Goal: Task Accomplishment & Management: Use online tool/utility

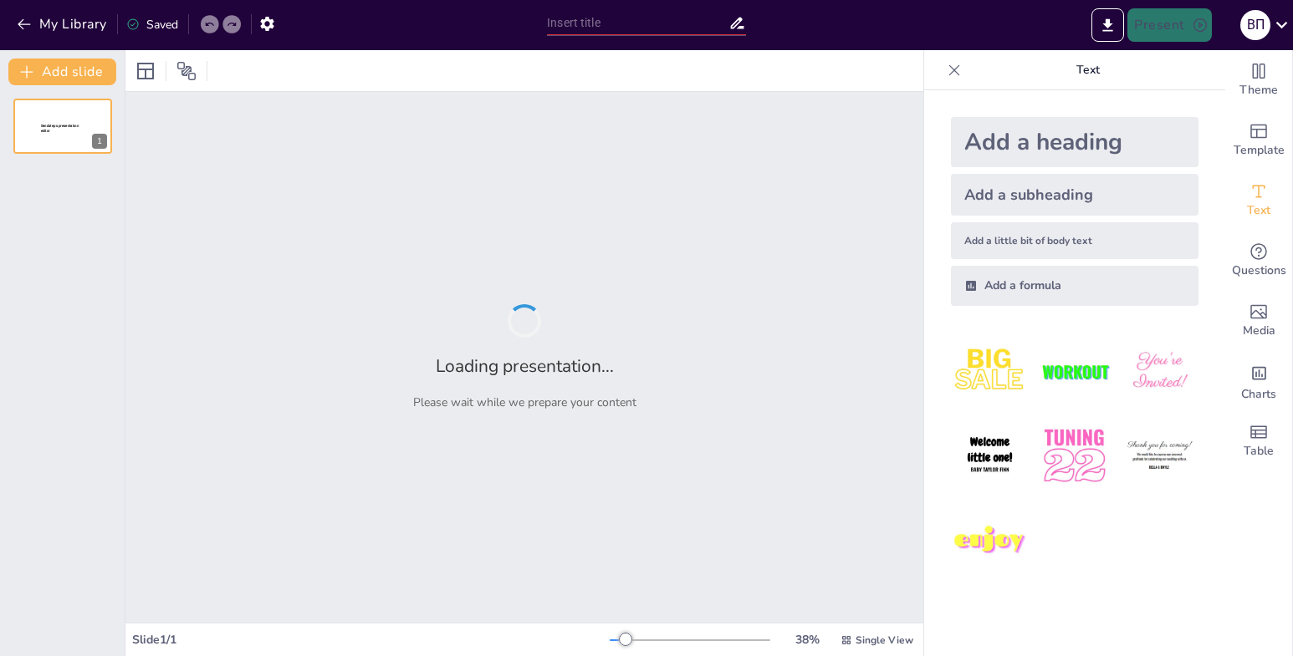
type input "[PERSON_NAME]: Життя та творчість"
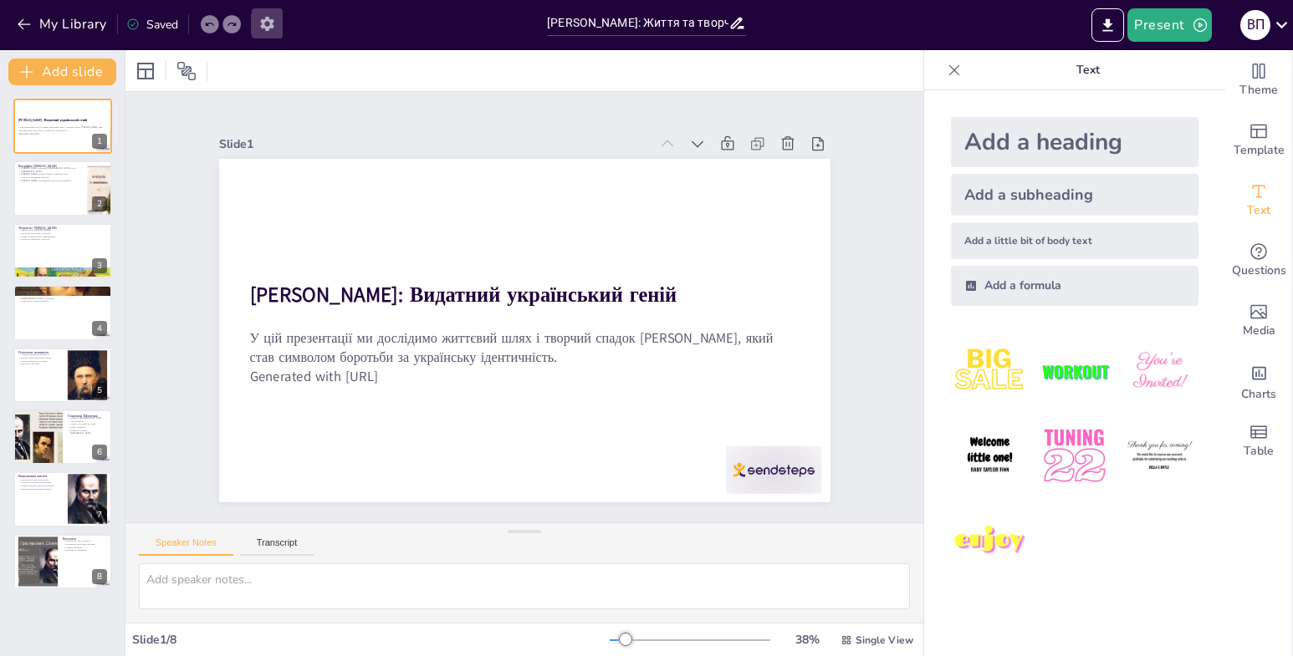
click at [266, 18] on icon "button" at bounding box center [266, 24] width 13 height 14
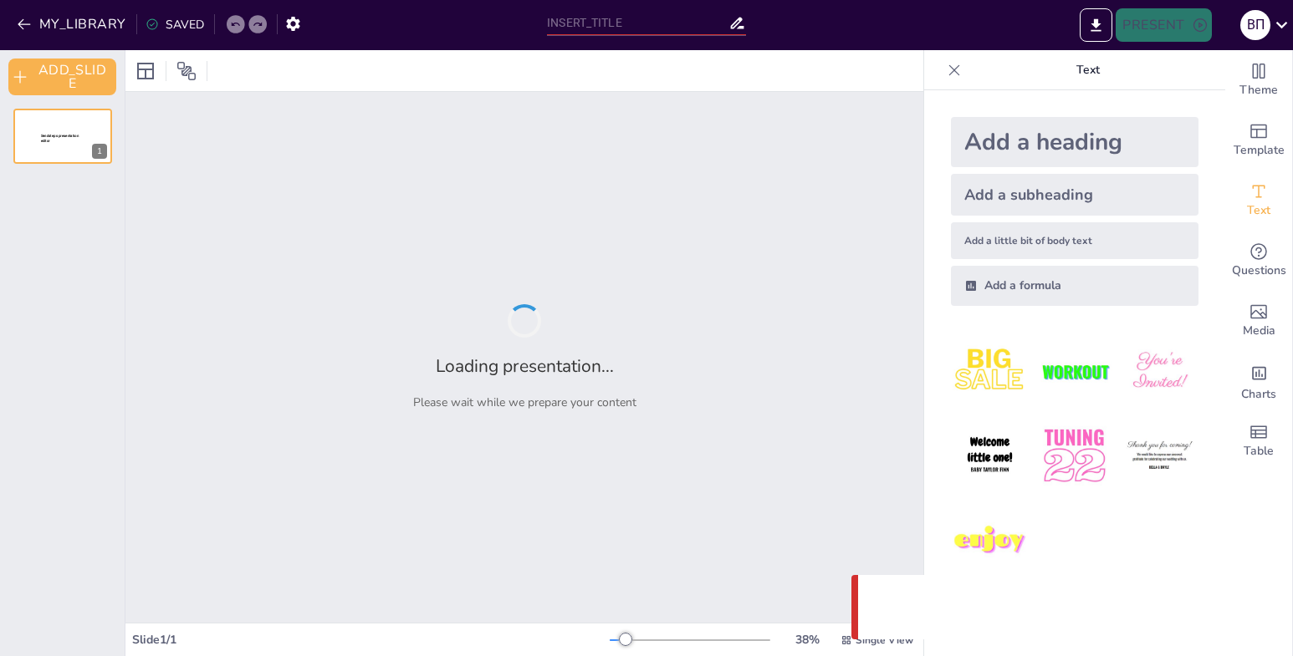
type input "[PERSON_NAME]: Життя та творчість"
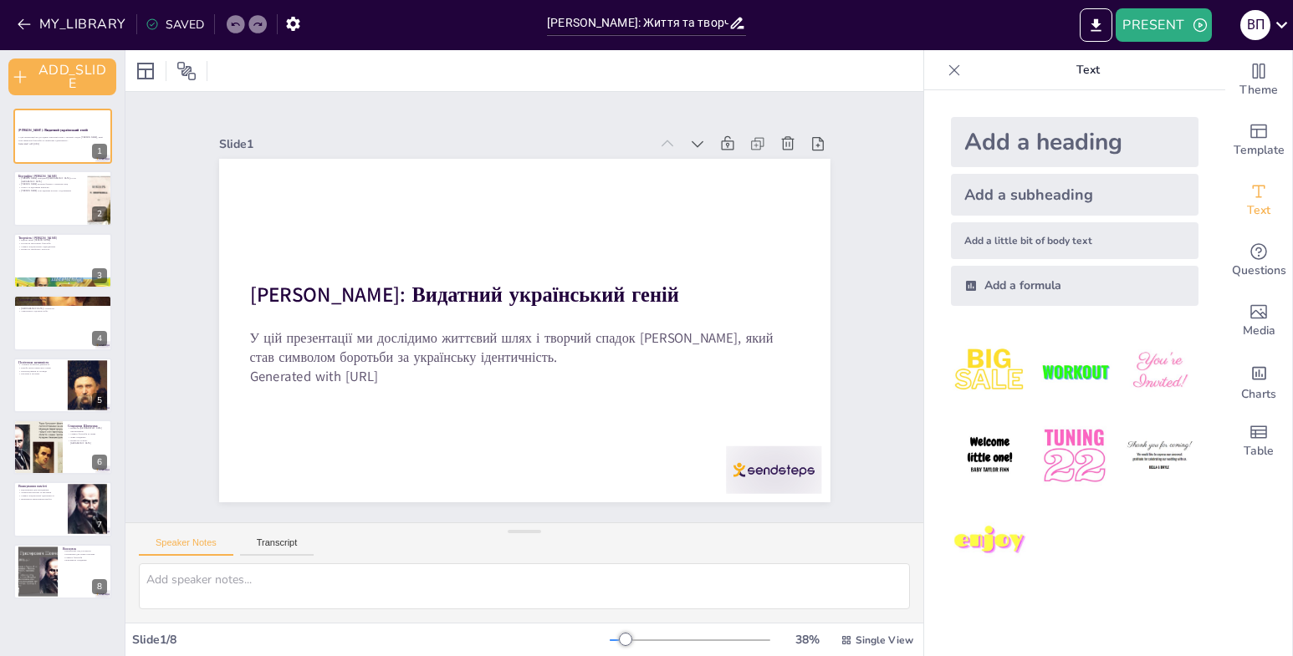
click at [1021, 136] on div "Add a heading" at bounding box center [1074, 142] width 247 height 50
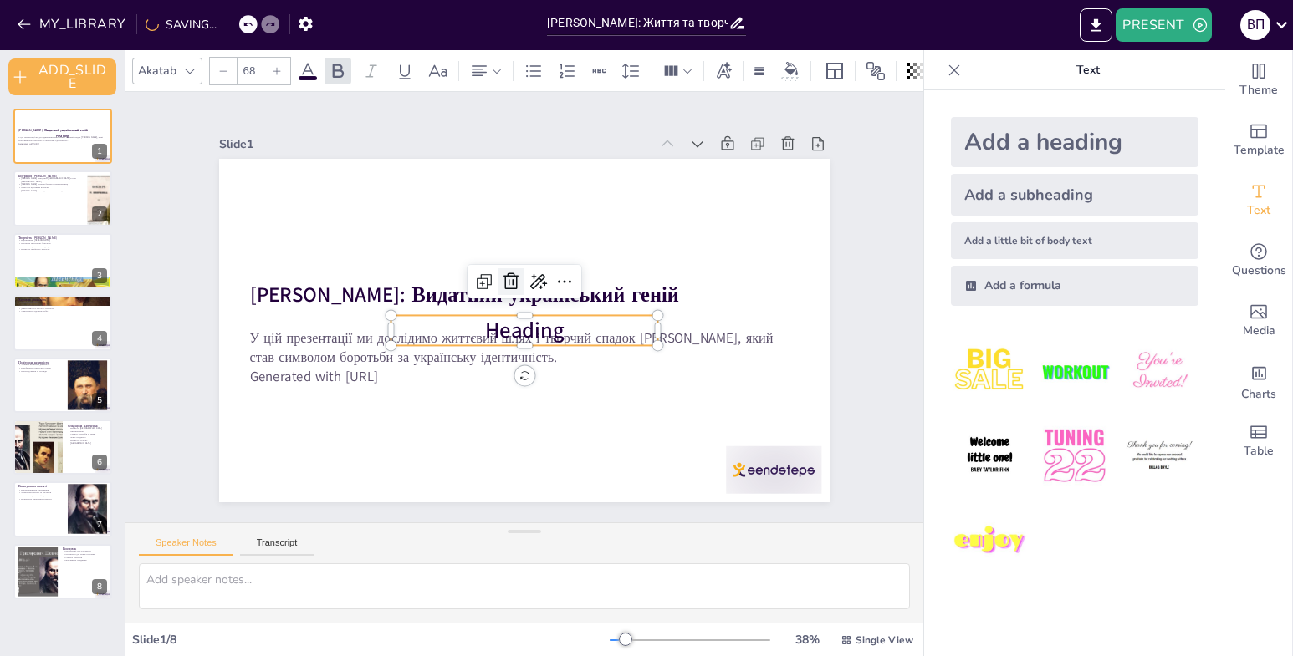
click at [520, 275] on icon at bounding box center [534, 281] width 28 height 28
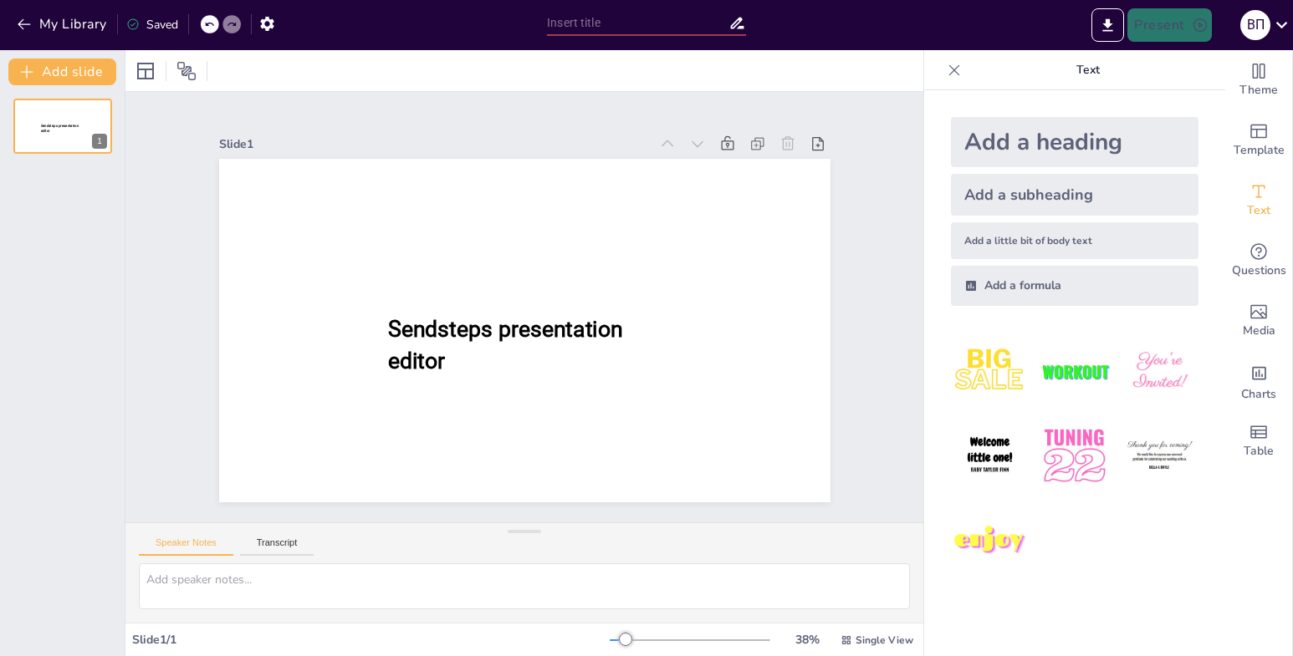
type input "[PERSON_NAME]: Життя та творчість"
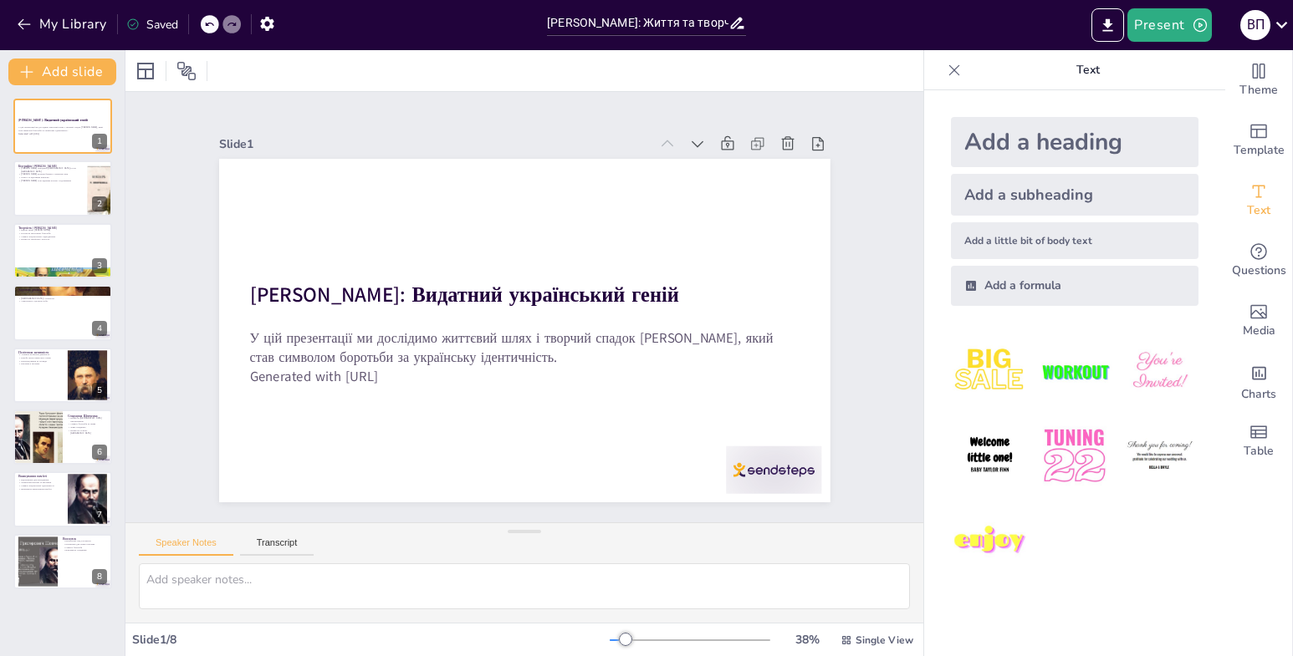
drag, startPoint x: 1164, startPoint y: 18, endPoint x: 1163, endPoint y: 65, distance: 46.8
click at [1163, 65] on div "My Library Saved Тарас Шевченко: Життя та творчість Present в п Document fonts …" at bounding box center [646, 328] width 1293 height 656
click at [1114, 27] on icon "Export to PowerPoint" at bounding box center [1108, 26] width 18 height 18
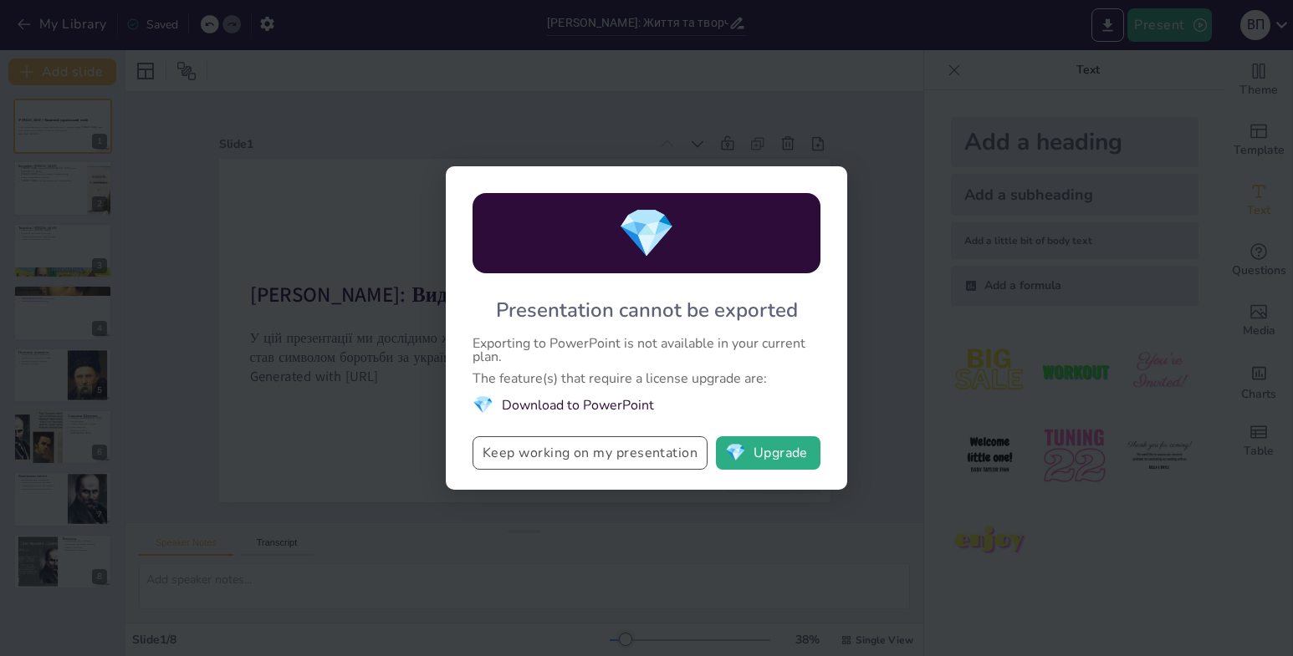
click at [665, 446] on button "Keep working on my presentation" at bounding box center [589, 452] width 235 height 33
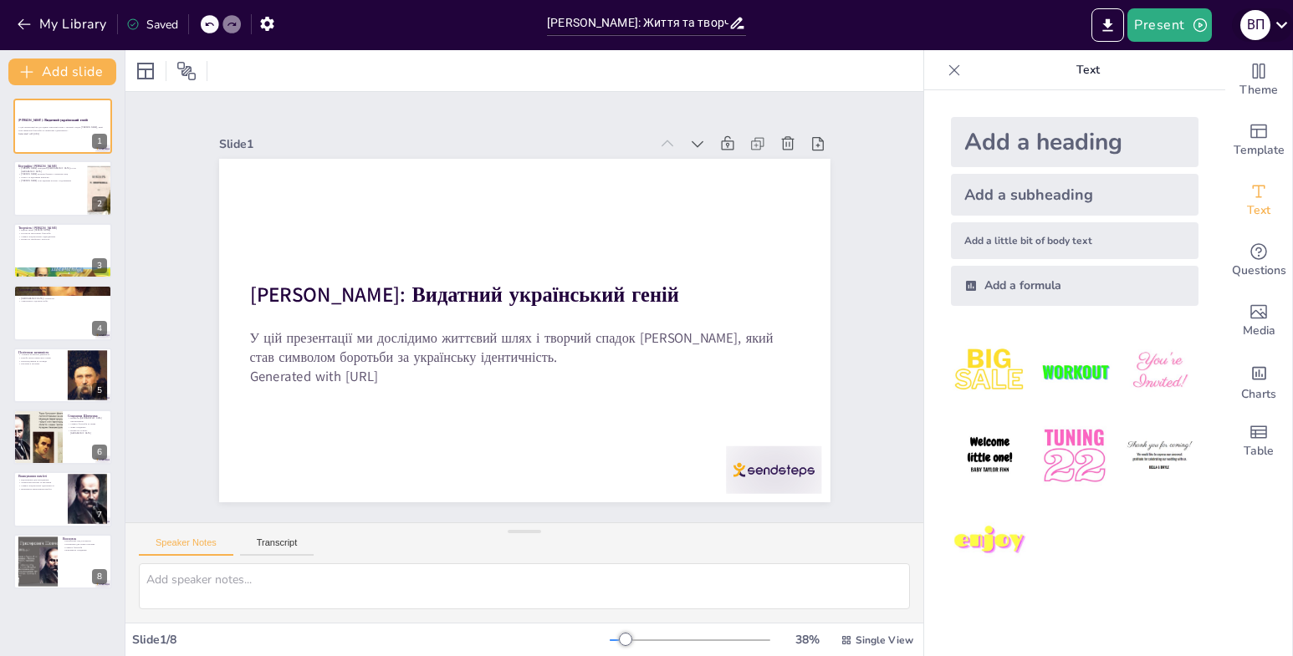
click at [1281, 30] on icon at bounding box center [1281, 24] width 23 height 23
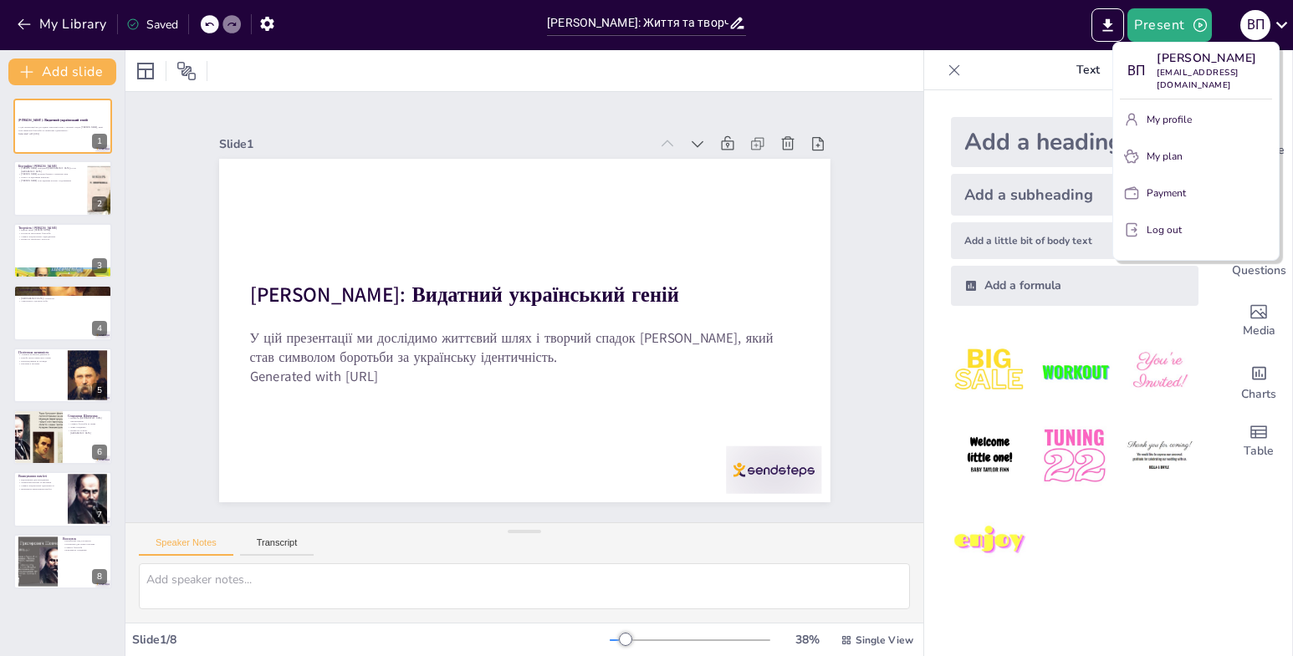
click at [1041, 111] on div at bounding box center [646, 328] width 1293 height 656
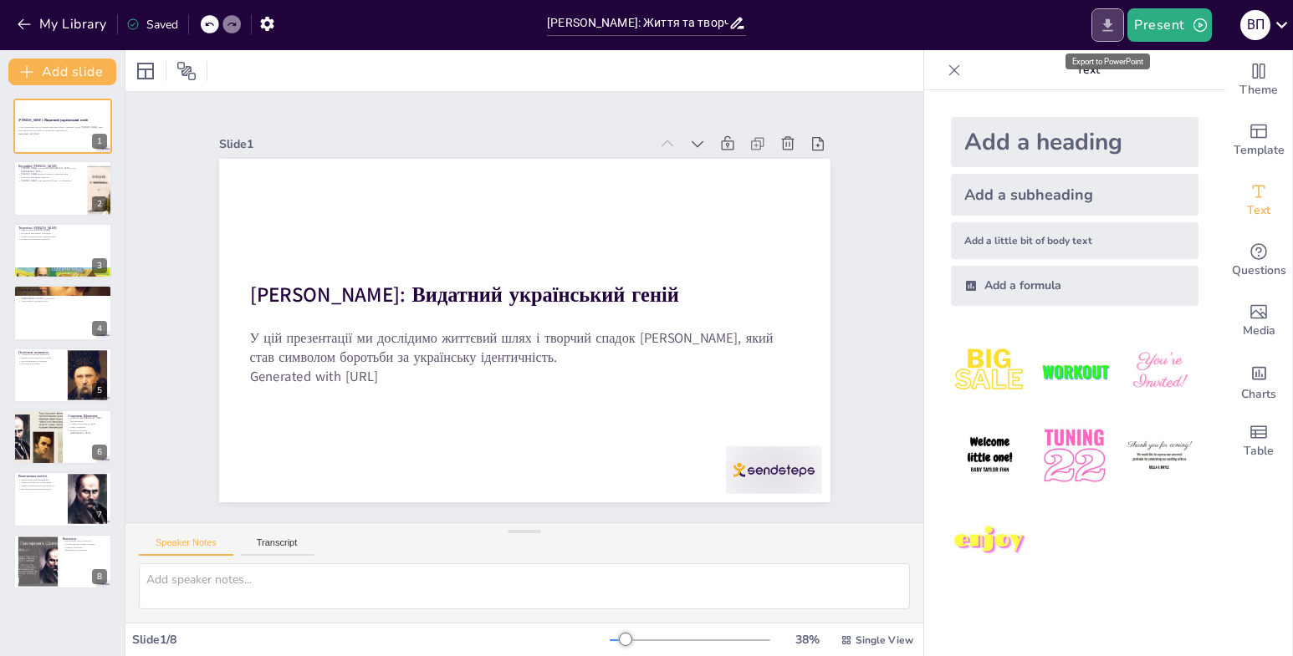
click at [1109, 25] on icon "Export to PowerPoint" at bounding box center [1108, 24] width 10 height 13
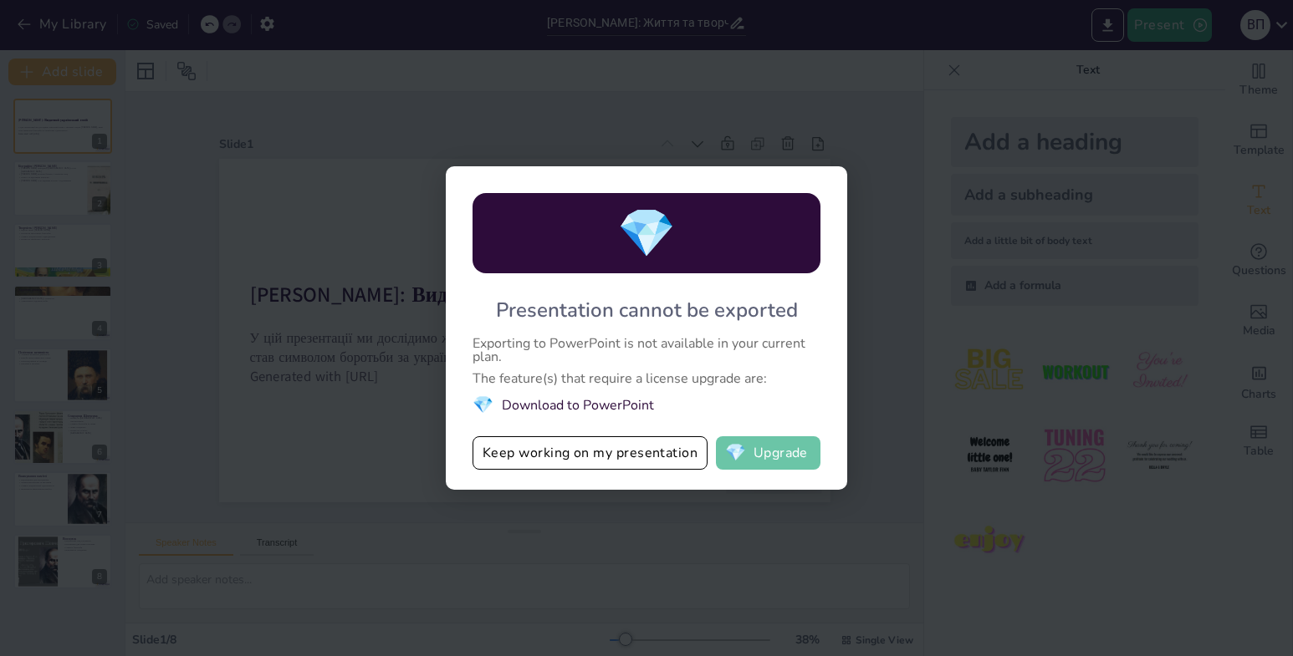
click at [774, 463] on button "💎 Upgrade" at bounding box center [768, 452] width 105 height 33
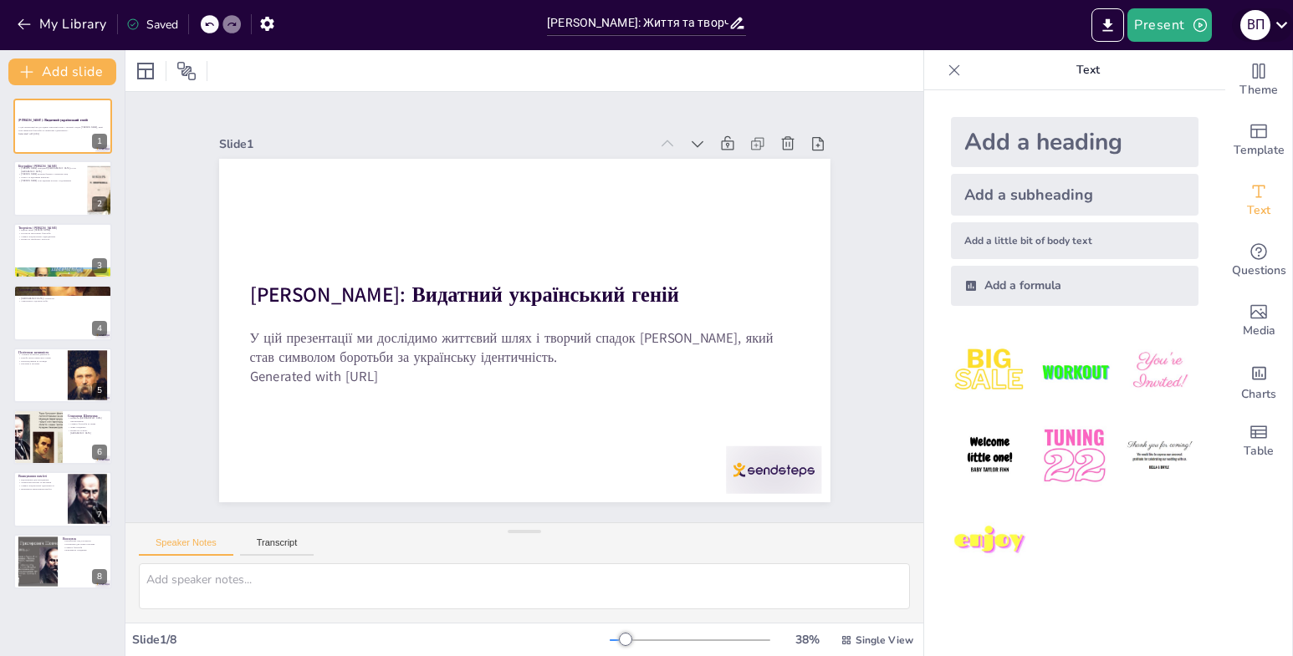
click at [1284, 22] on icon at bounding box center [1281, 24] width 23 height 23
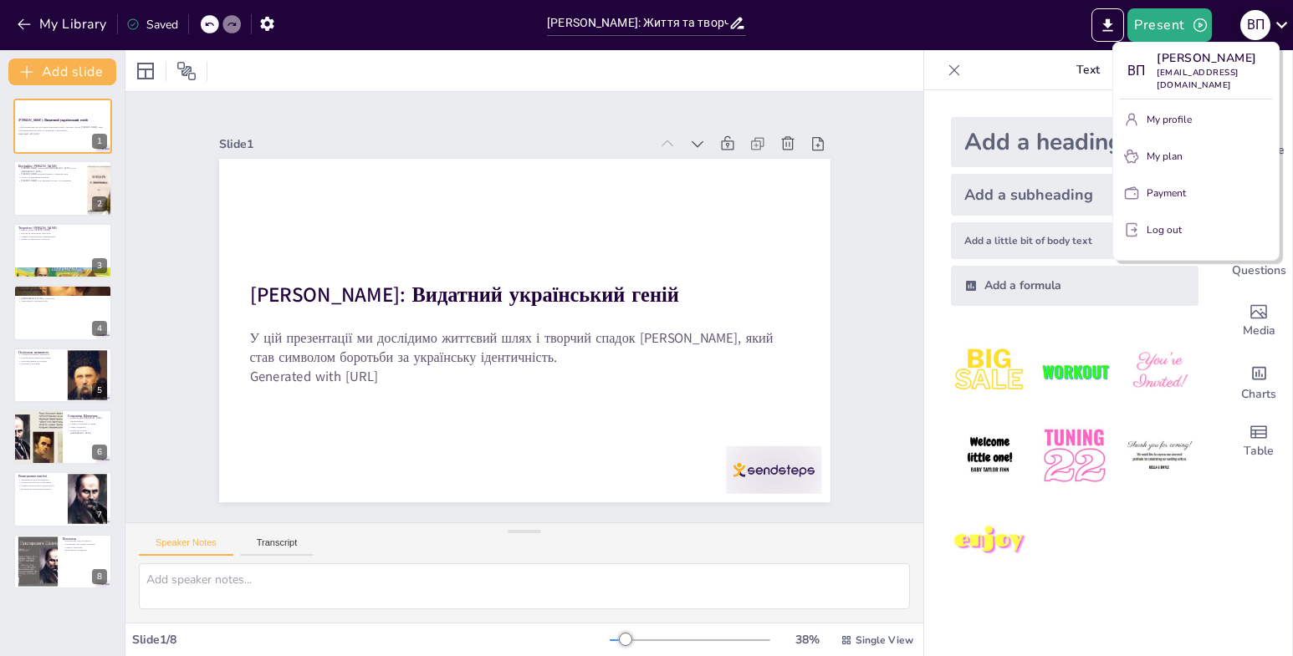
click at [1284, 22] on div at bounding box center [646, 328] width 1293 height 656
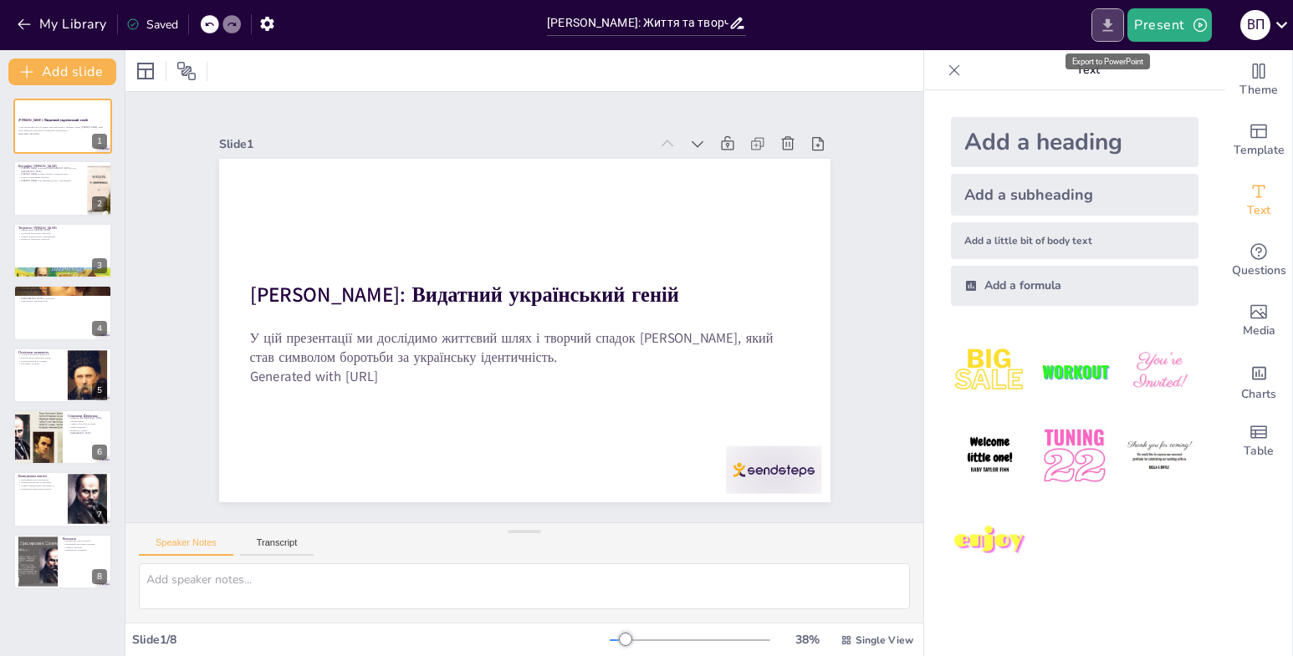
click at [1115, 15] on button "Export to PowerPoint" at bounding box center [1107, 24] width 33 height 33
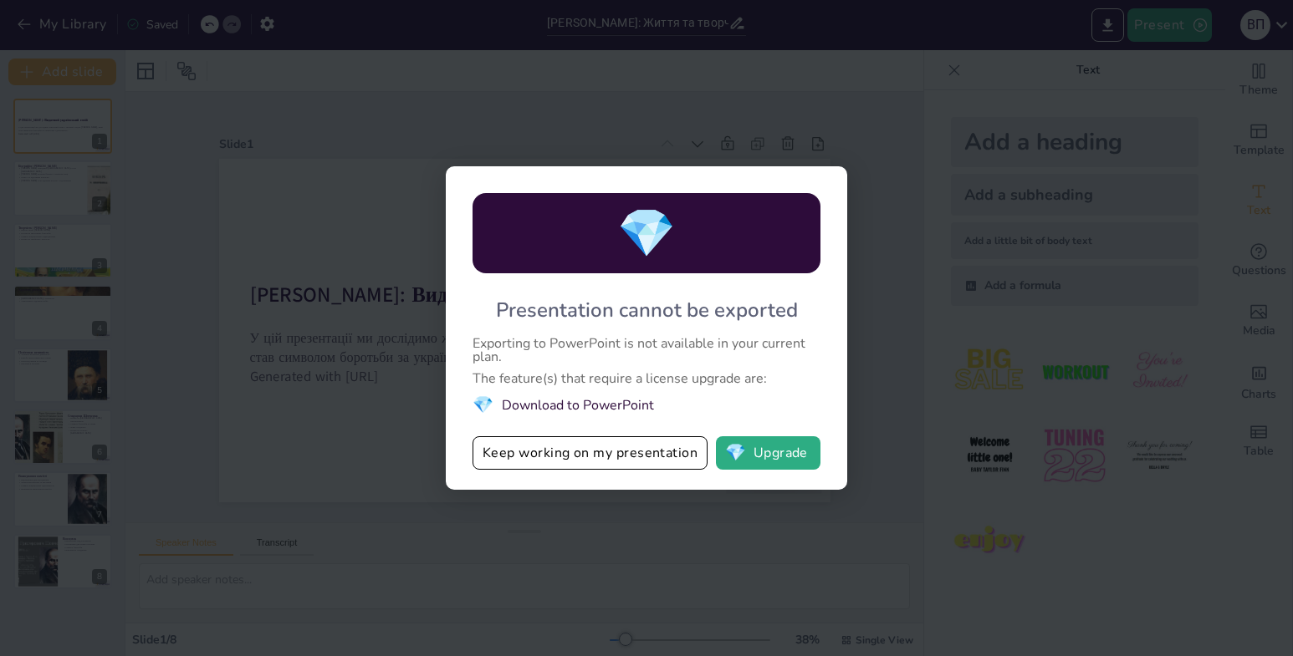
click at [733, 303] on div "Presentation cannot be exported" at bounding box center [647, 310] width 302 height 27
click at [958, 265] on div "💎 Presentation cannot be exported Exporting to PowerPoint is not available in y…" at bounding box center [646, 328] width 1293 height 656
click at [694, 515] on div "💎 Presentation cannot be exported Exporting to PowerPoint is not available in y…" at bounding box center [646, 328] width 1293 height 656
click at [450, 333] on div "💎 Presentation cannot be exported Exporting to PowerPoint is not available in y…" at bounding box center [646, 328] width 401 height 324
drag, startPoint x: 634, startPoint y: 396, endPoint x: 644, endPoint y: 430, distance: 34.9
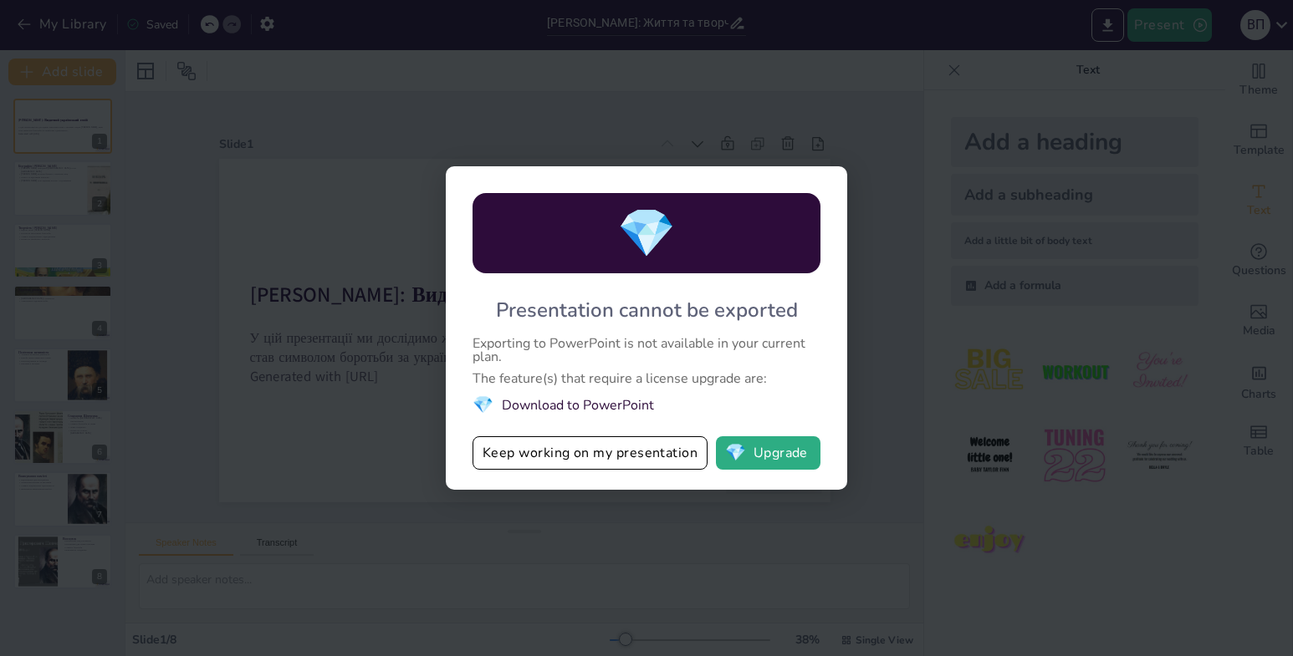
click at [637, 398] on li "💎 Download to PowerPoint" at bounding box center [646, 405] width 348 height 23
click at [644, 448] on button "Keep working on my presentation" at bounding box center [589, 452] width 235 height 33
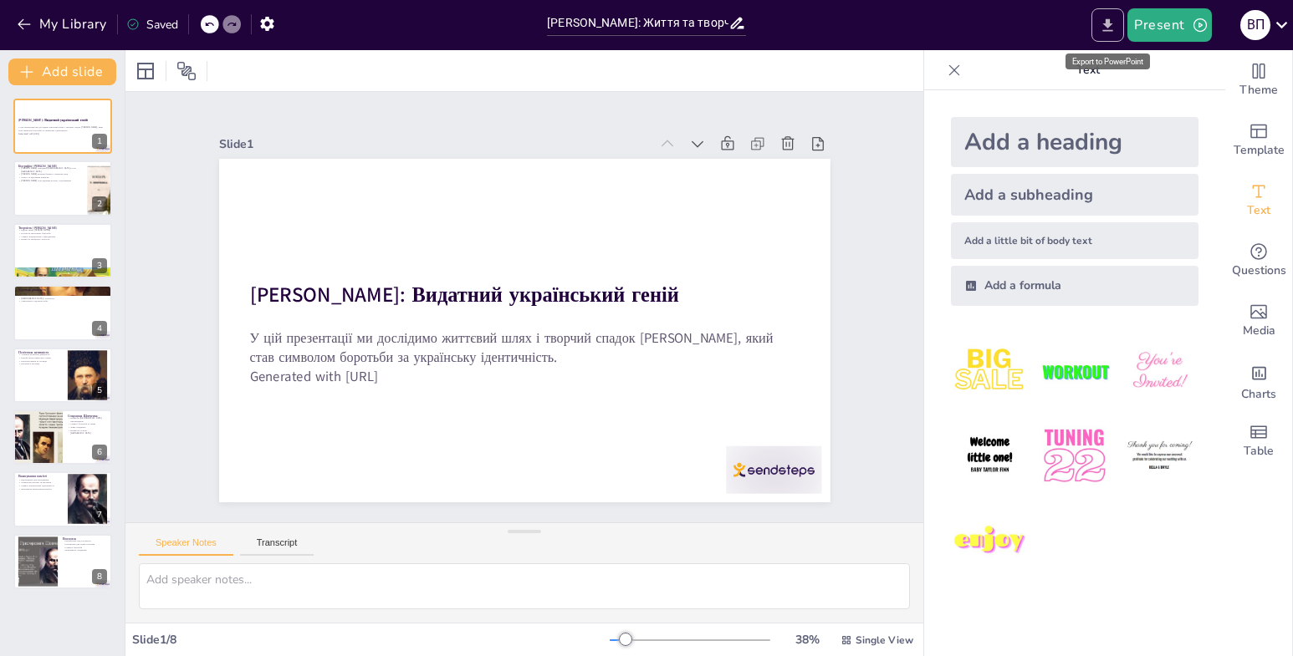
click at [1114, 21] on icon "Export to PowerPoint" at bounding box center [1108, 26] width 18 height 18
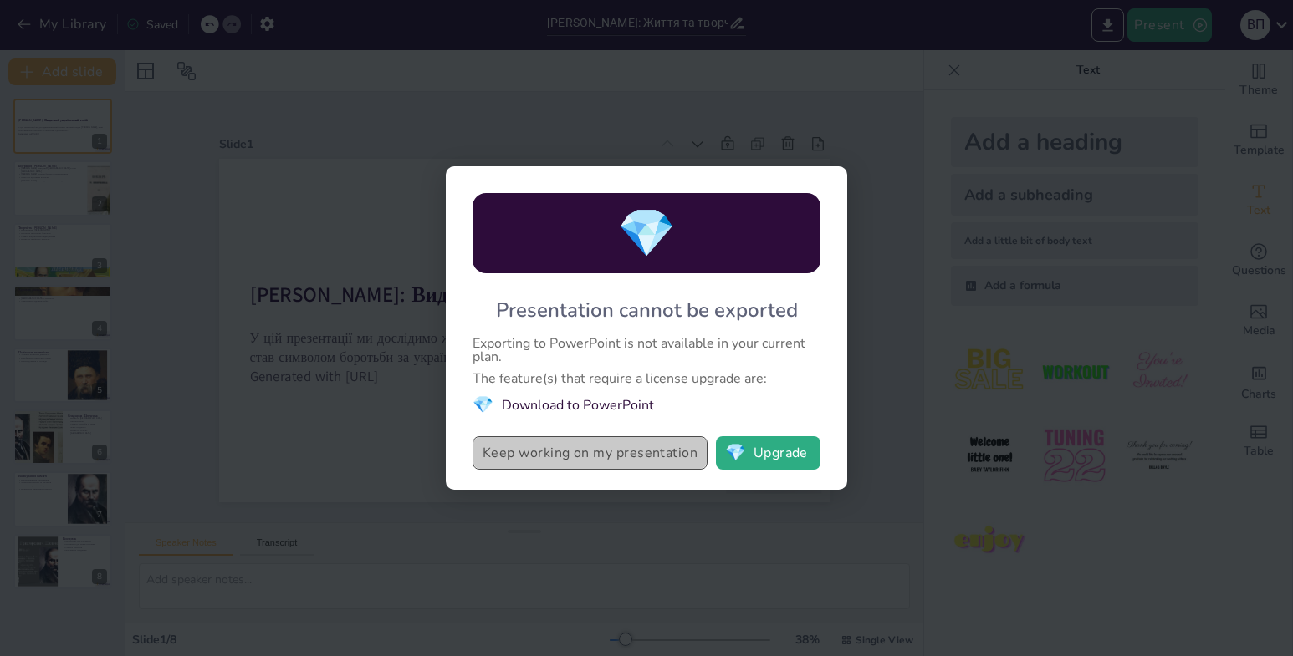
click at [636, 467] on button "Keep working on my presentation" at bounding box center [589, 452] width 235 height 33
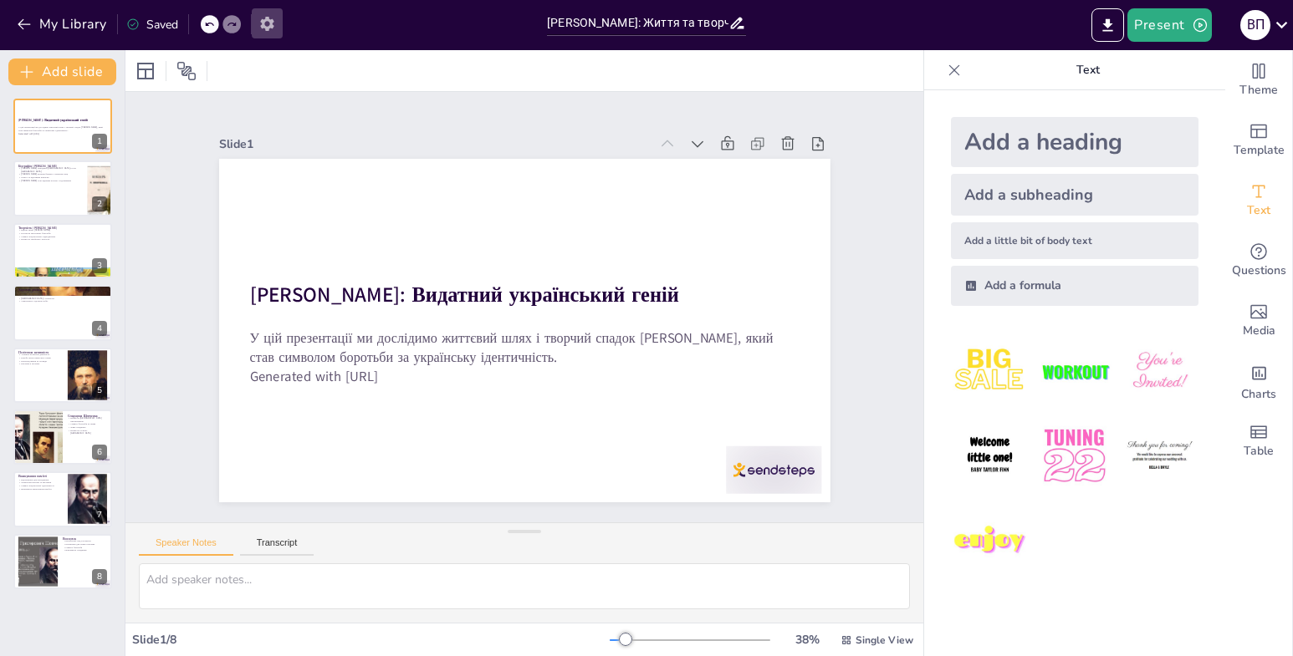
click at [260, 17] on icon "button" at bounding box center [267, 24] width 18 height 18
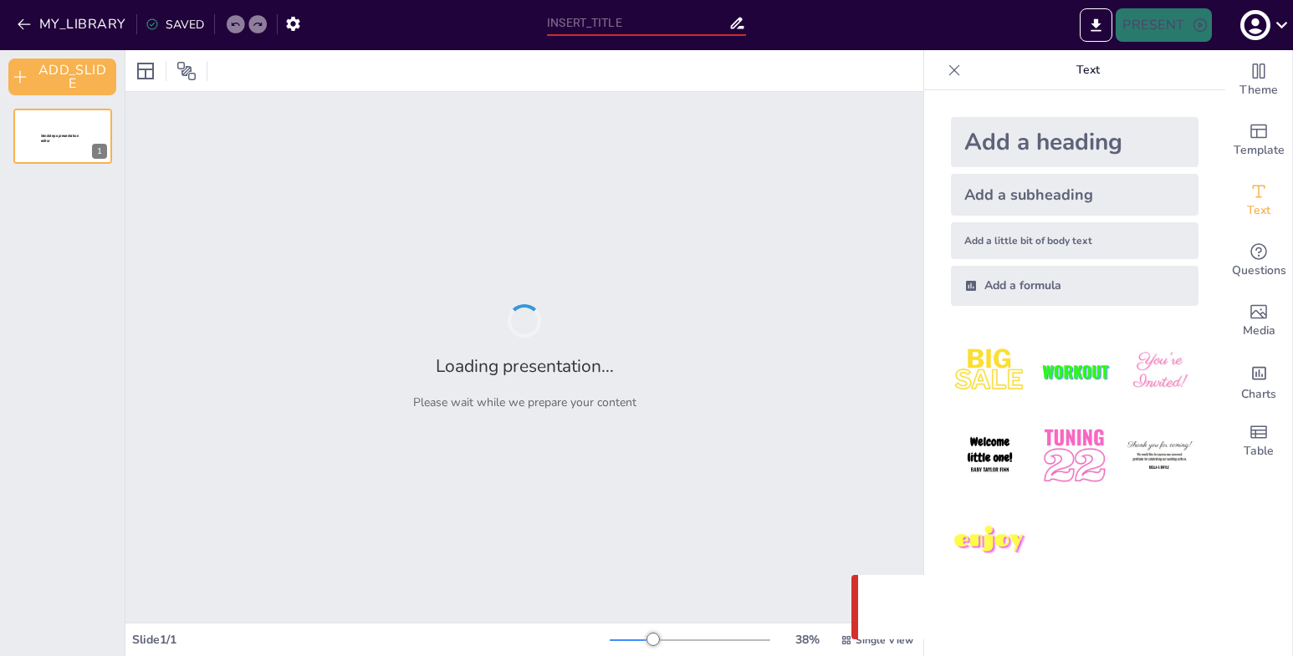
type input "[PERSON_NAME]: Життя та творчість"
